Goal: Navigation & Orientation: Find specific page/section

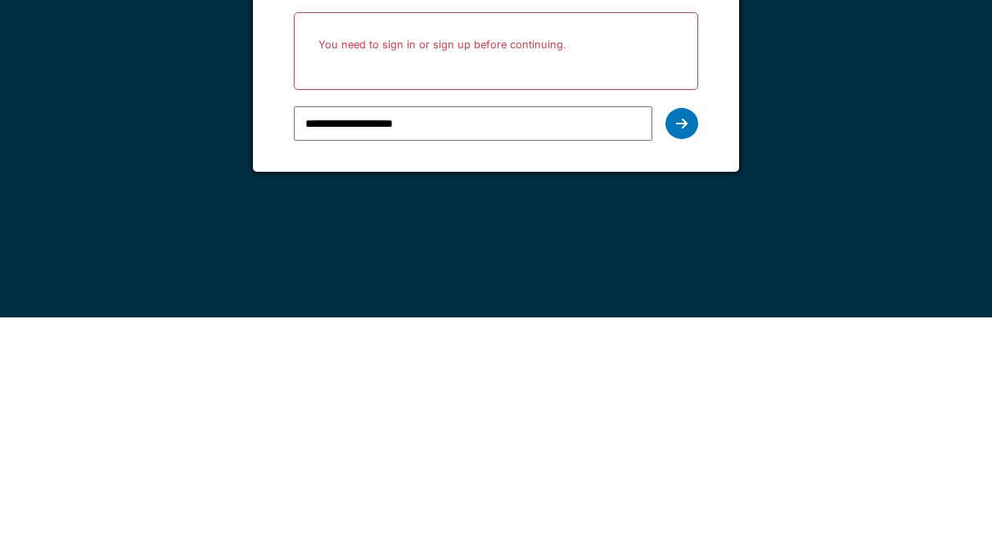
click at [680, 353] on icon at bounding box center [681, 359] width 11 height 13
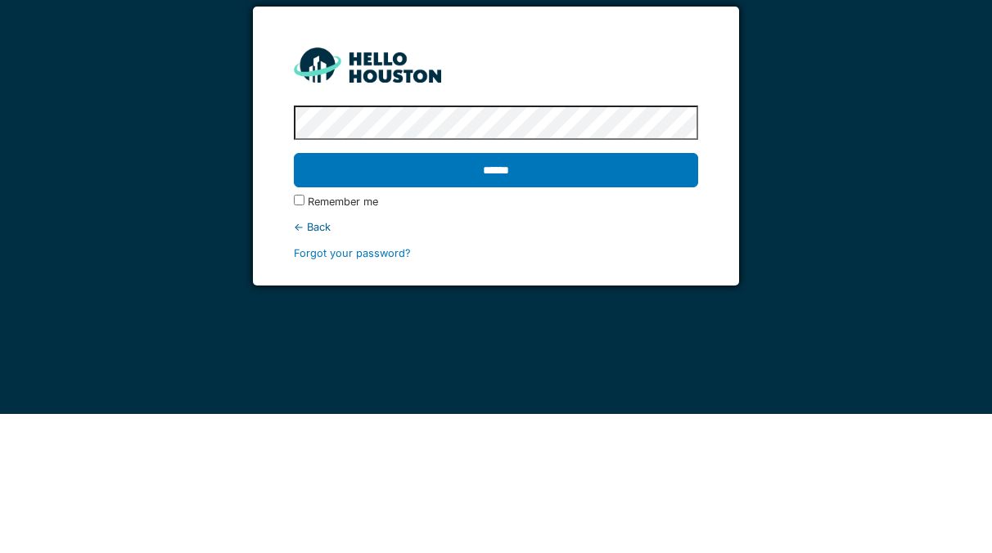
click at [651, 309] on input "******" at bounding box center [495, 309] width 403 height 34
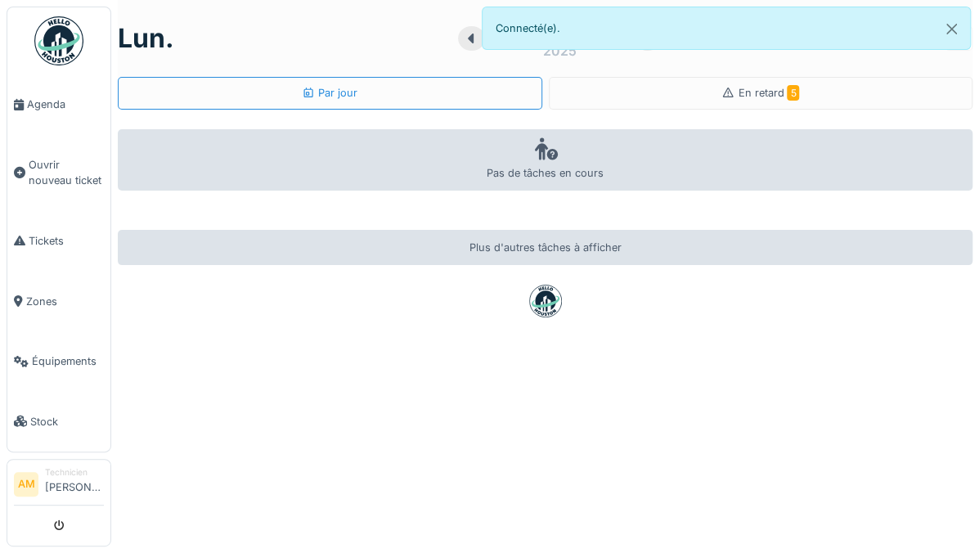
click at [738, 90] on span "En retard 5" at bounding box center [768, 93] width 61 height 12
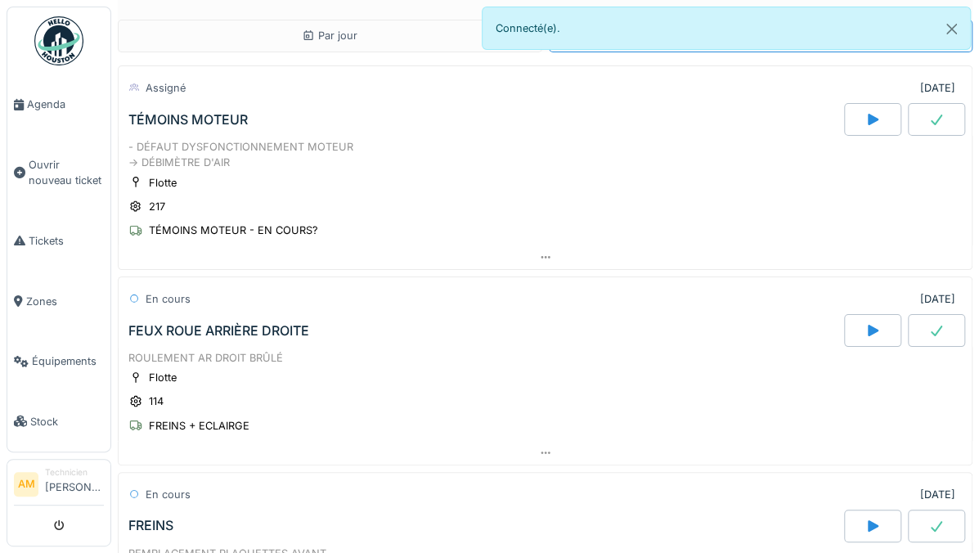
click at [260, 20] on div "Par jour" at bounding box center [330, 36] width 425 height 33
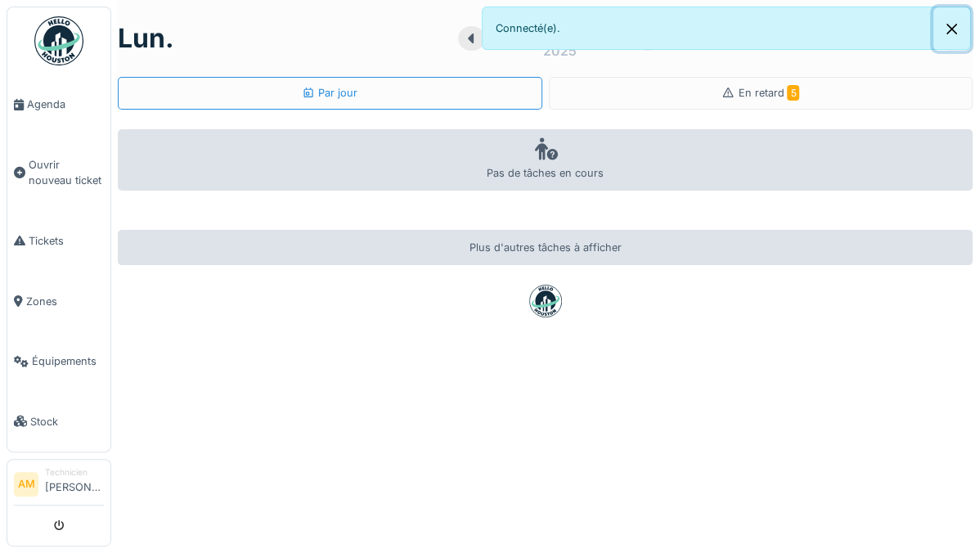
click at [944, 19] on button "Close" at bounding box center [951, 28] width 37 height 43
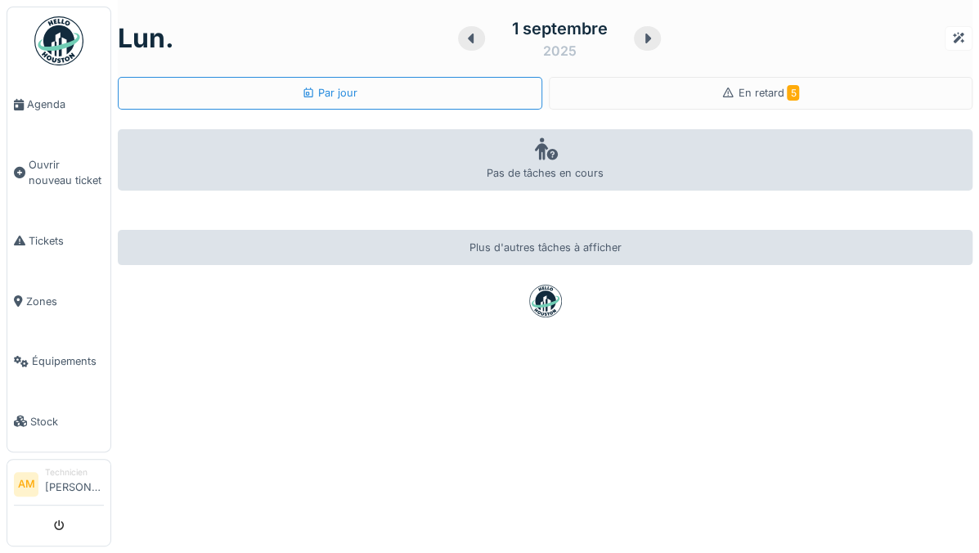
click at [952, 30] on div at bounding box center [958, 38] width 13 height 16
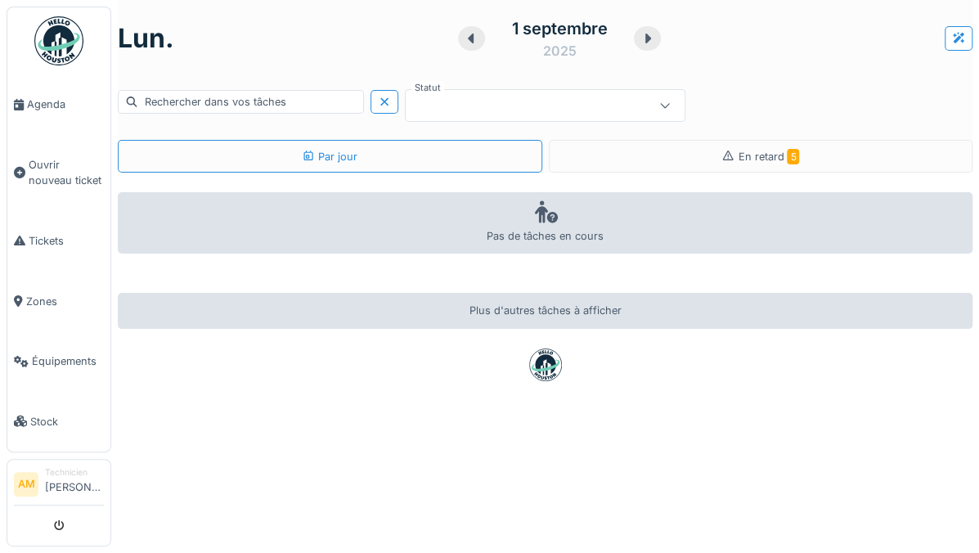
click at [945, 29] on div at bounding box center [959, 38] width 28 height 24
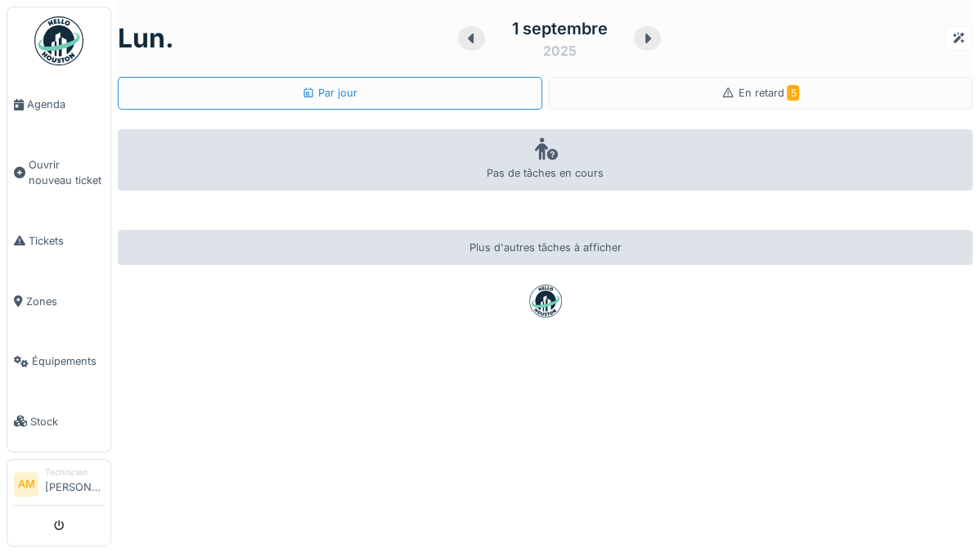
click at [22, 88] on link "Agenda" at bounding box center [58, 104] width 103 height 61
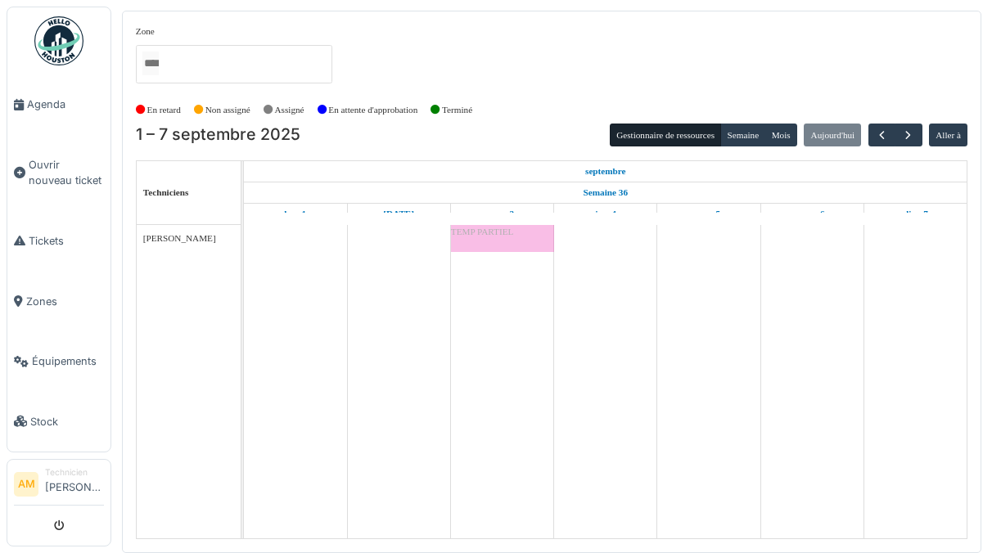
click at [427, 397] on td at bounding box center [398, 381] width 103 height 313
click at [938, 44] on div "Zone Flotte Tibi" at bounding box center [551, 61] width 831 height 72
